Goal: Task Accomplishment & Management: Manage account settings

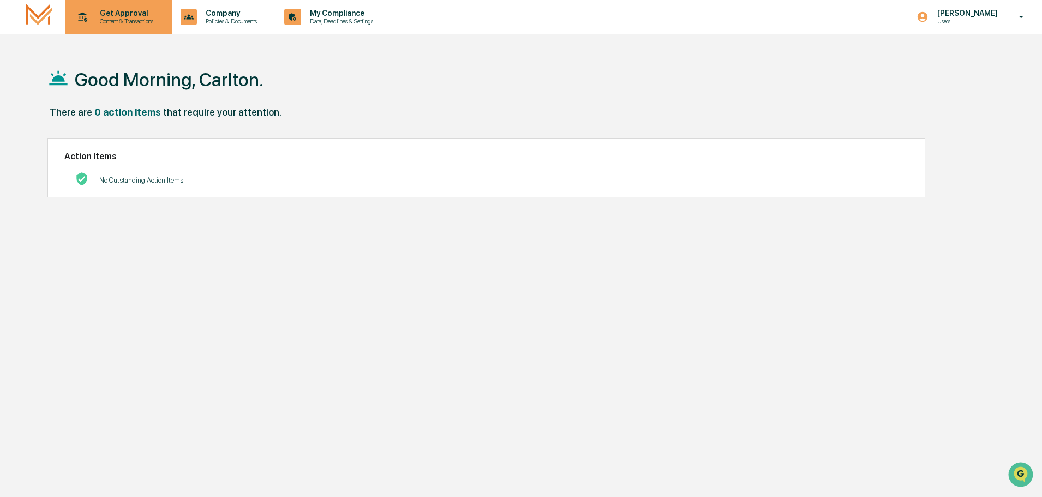
click at [129, 26] on div "Get Approval Content & Transactions" at bounding box center [117, 17] width 95 height 34
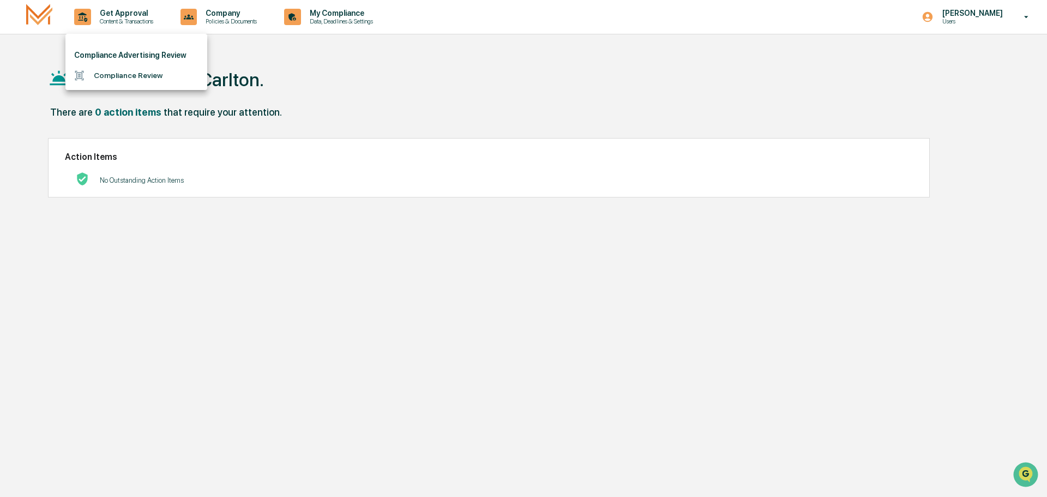
click at [123, 74] on li "Compliance Review" at bounding box center [136, 75] width 142 height 20
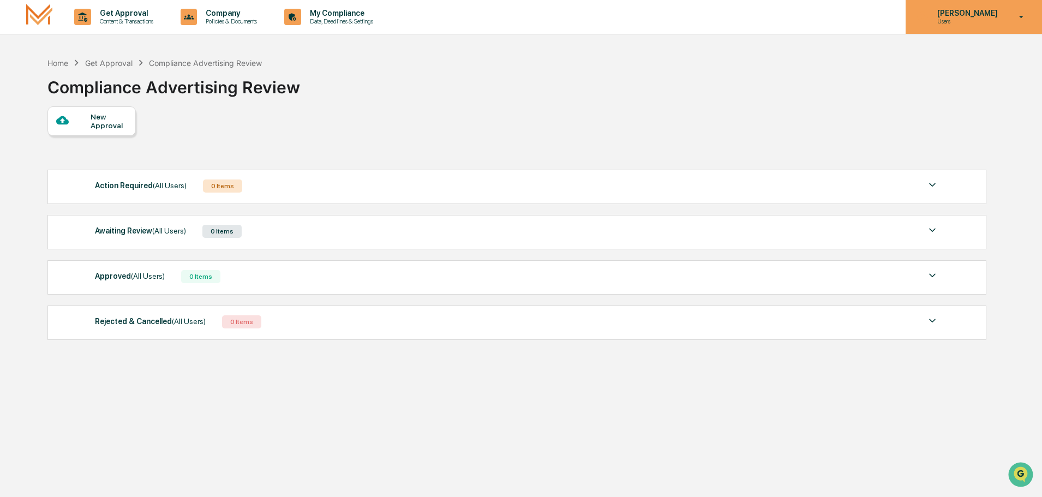
click at [1011, 17] on div "[PERSON_NAME] Users" at bounding box center [973, 17] width 136 height 34
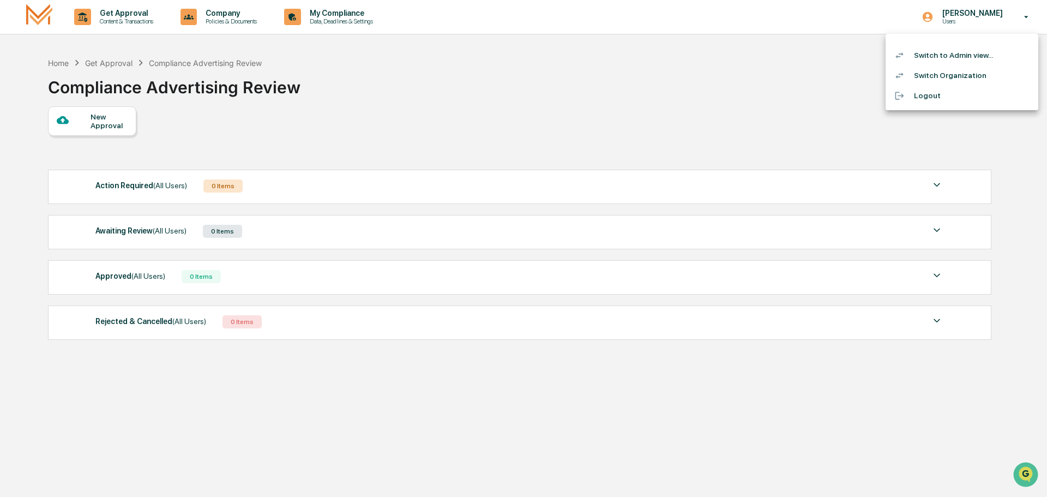
click at [959, 50] on li "Switch to Admin view..." at bounding box center [962, 55] width 153 height 20
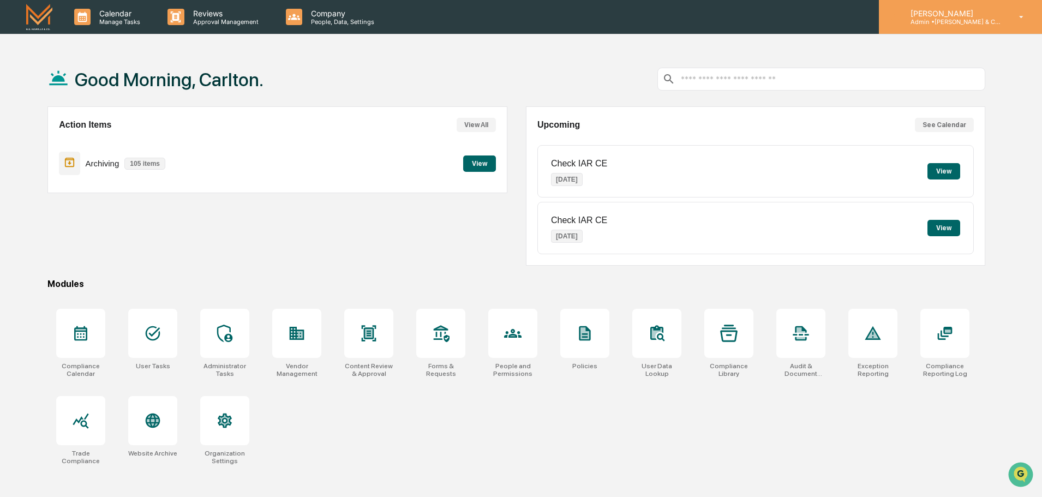
click at [1009, 17] on div "[PERSON_NAME] Admin • [PERSON_NAME] & Co. - BD" at bounding box center [960, 17] width 163 height 34
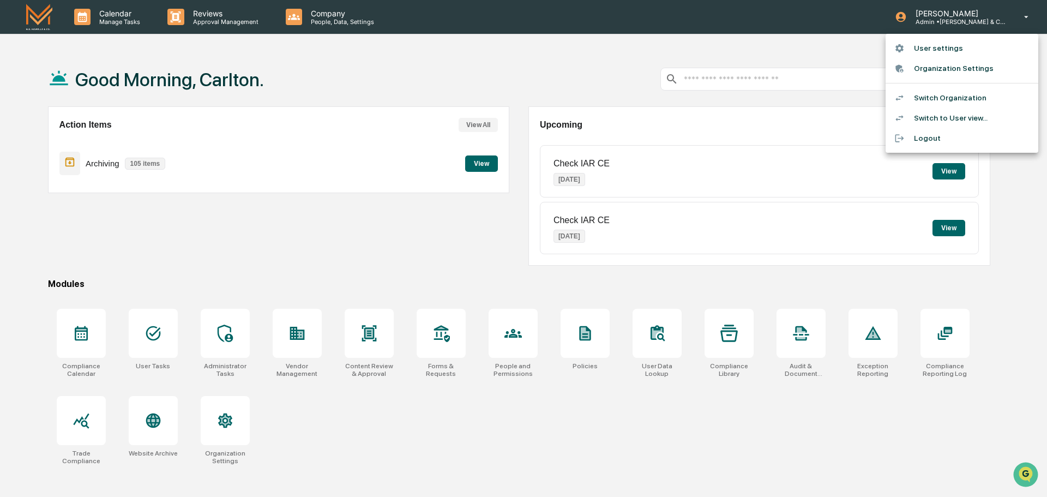
click at [947, 97] on li "Switch Organization" at bounding box center [962, 98] width 153 height 20
